Goal: Task Accomplishment & Management: Complete application form

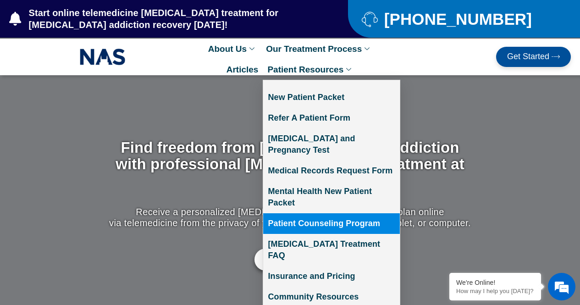
click at [314, 217] on link "Patient Counseling Program" at bounding box center [331, 223] width 137 height 21
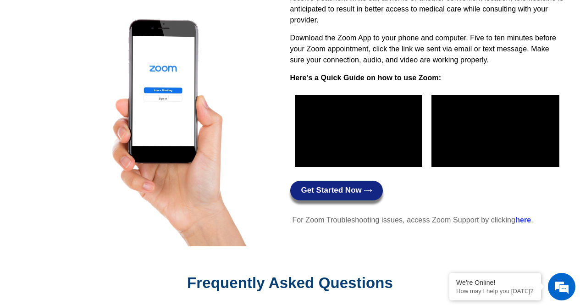
scroll to position [957, 0]
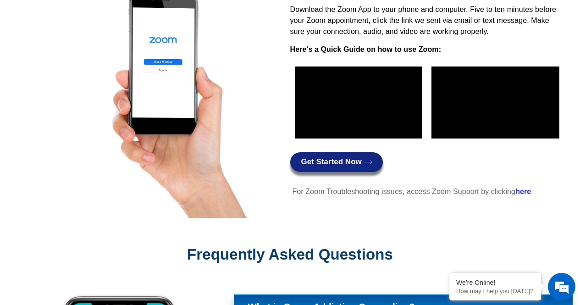
click at [361, 158] on span "Get Started Now" at bounding box center [331, 162] width 61 height 9
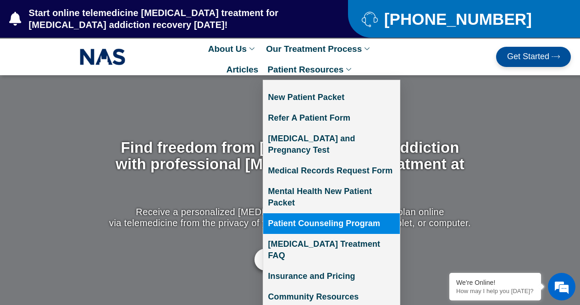
click at [345, 213] on link "Patient Counseling Program" at bounding box center [331, 223] width 137 height 21
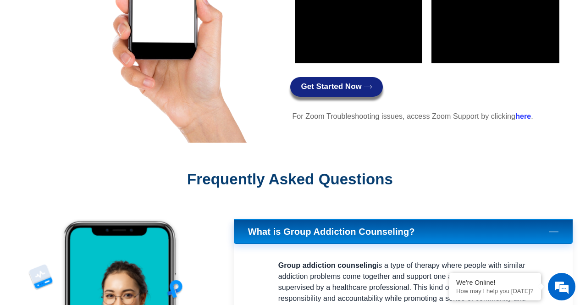
scroll to position [1032, 0]
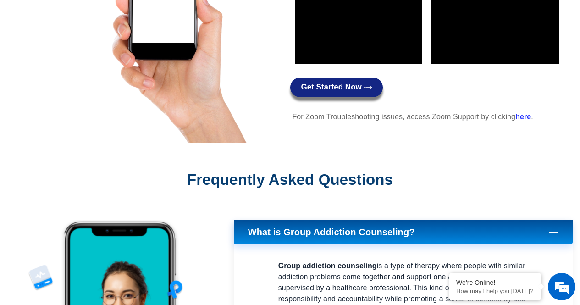
click at [345, 93] on link "Get Started Now" at bounding box center [336, 87] width 93 height 20
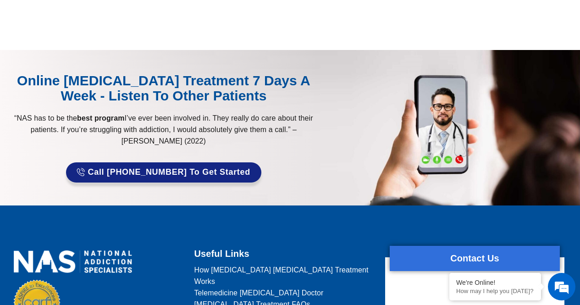
scroll to position [465, 0]
